Goal: Find specific page/section: Find specific page/section

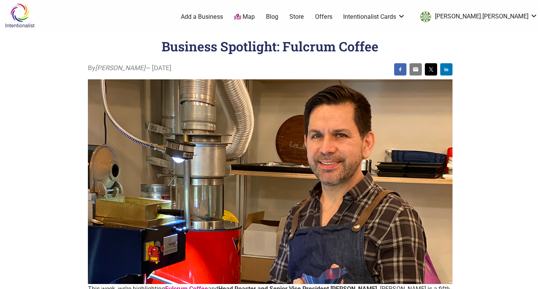
click at [24, 17] on img at bounding box center [20, 15] width 36 height 25
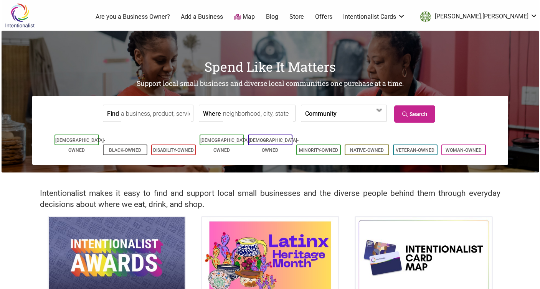
click at [144, 115] on input "Find" at bounding box center [156, 113] width 70 height 17
click at [157, 138] on div "[GEOGRAPHIC_DATA]" at bounding box center [162, 131] width 74 height 15
type input "[GEOGRAPHIC_DATA]"
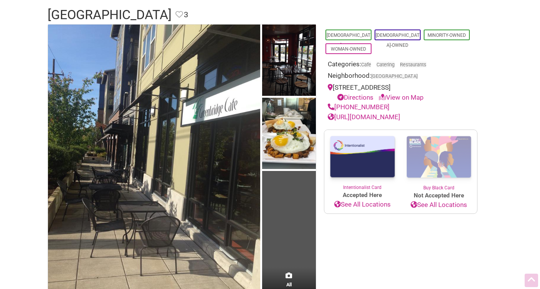
scroll to position [57, 0]
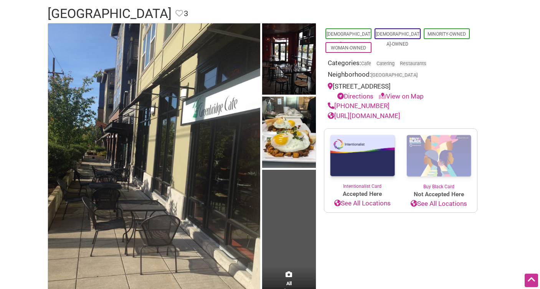
click at [157, 138] on img at bounding box center [154, 164] width 212 height 283
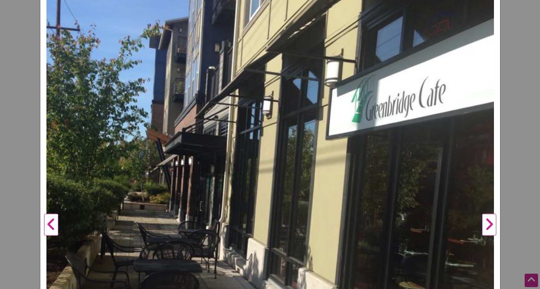
scroll to position [174, 0]
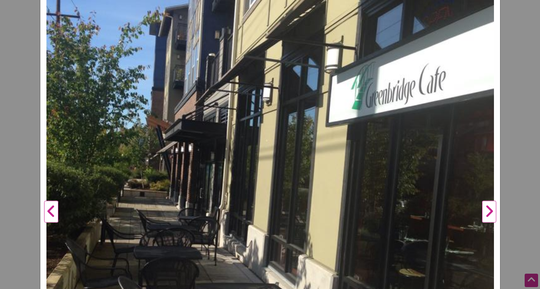
click at [490, 211] on button "Next" at bounding box center [488, 212] width 21 height 603
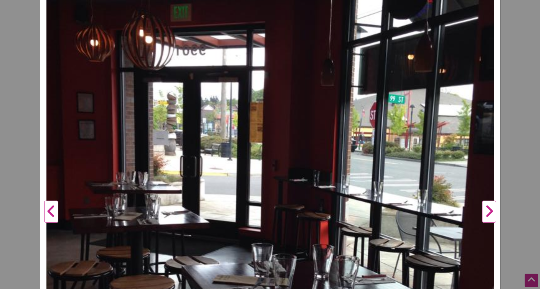
click at [490, 211] on button "Next" at bounding box center [488, 212] width 21 height 603
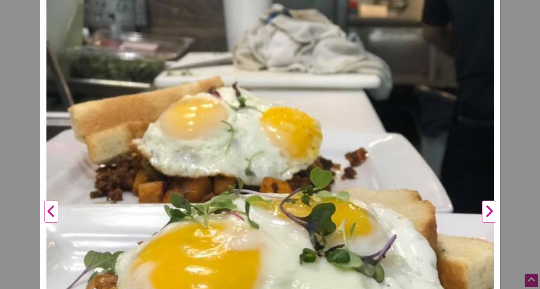
click at [490, 211] on button "Next" at bounding box center [488, 212] width 21 height 603
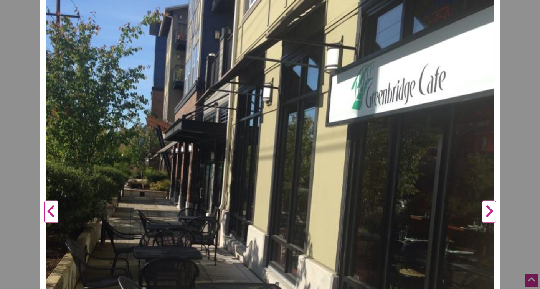
click at [524, 160] on div "[GEOGRAPHIC_DATA] Previous Next 1 2 3 ×" at bounding box center [270, 144] width 540 height 289
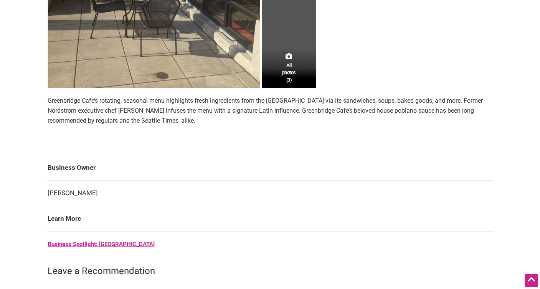
scroll to position [317, 0]
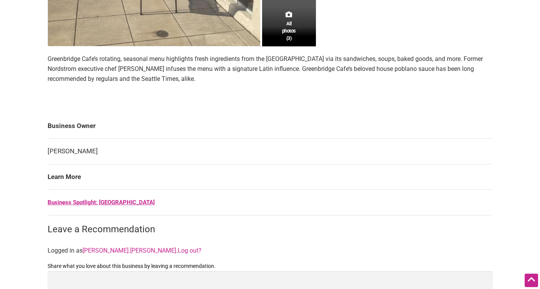
click at [125, 67] on p "Greenbridge Cafe’s rotating, seasonal menu highlights fresh ingredients from th…" at bounding box center [270, 69] width 445 height 30
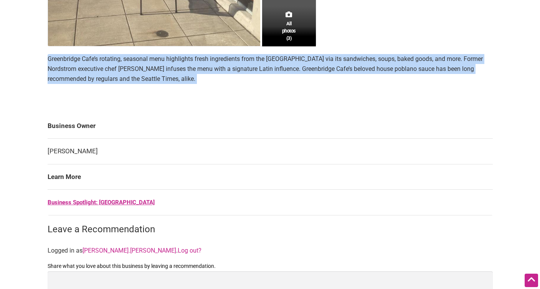
click at [125, 67] on p "Greenbridge Cafe’s rotating, seasonal menu highlights fresh ingredients from th…" at bounding box center [270, 69] width 445 height 30
copy section "Greenbridge Cafe’s rotating, seasonal menu highlights fresh ingredients from th…"
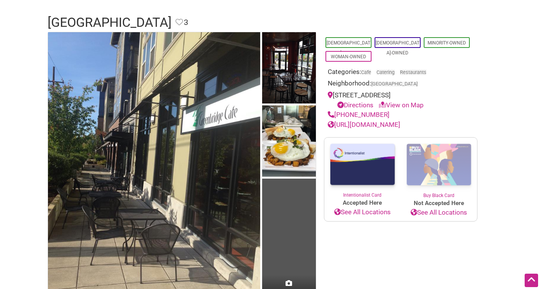
scroll to position [48, 0]
click at [394, 126] on link "[URL][DOMAIN_NAME]" at bounding box center [364, 125] width 73 height 8
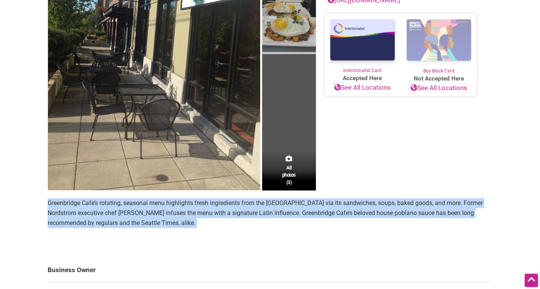
scroll to position [184, 0]
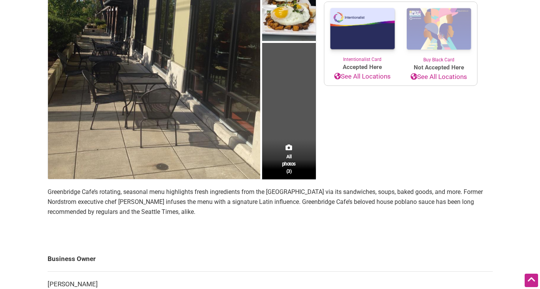
click at [156, 233] on section "Greenbridge Cafe’s rotating, seasonal menu highlights fresh ingredients from th…" at bounding box center [270, 212] width 445 height 51
drag, startPoint x: 166, startPoint y: 202, endPoint x: 120, endPoint y: 202, distance: 46.0
click at [120, 202] on p "Greenbridge Cafe’s rotating, seasonal menu highlights fresh ingredients from th…" at bounding box center [270, 202] width 445 height 30
copy p "[PERSON_NAME]"
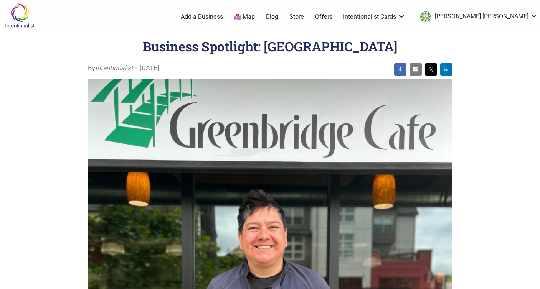
drag, startPoint x: 205, startPoint y: 181, endPoint x: 250, endPoint y: 2, distance: 185.1
